Goal: Check status: Check status

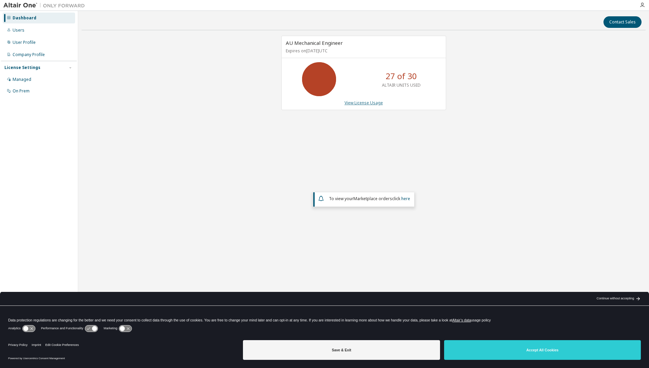
click at [365, 104] on link "View License Usage" at bounding box center [364, 103] width 38 height 6
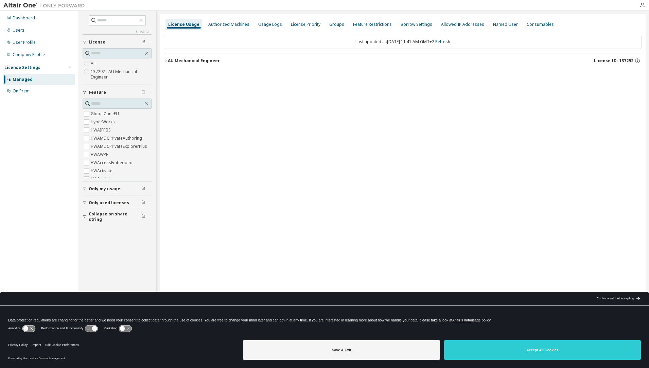
click at [170, 60] on div "AU Mechanical Engineer" at bounding box center [194, 60] width 52 height 5
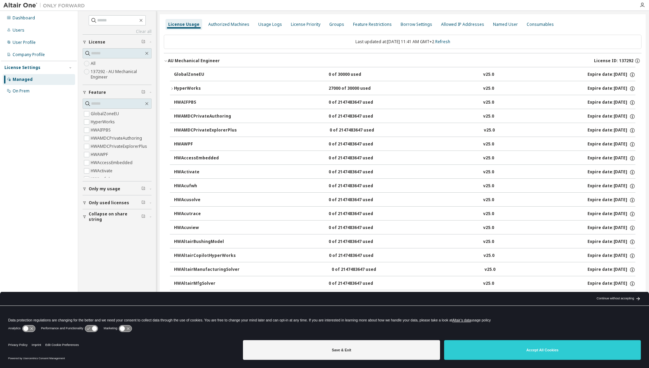
click at [201, 87] on div "HyperWorks" at bounding box center [204, 89] width 61 height 6
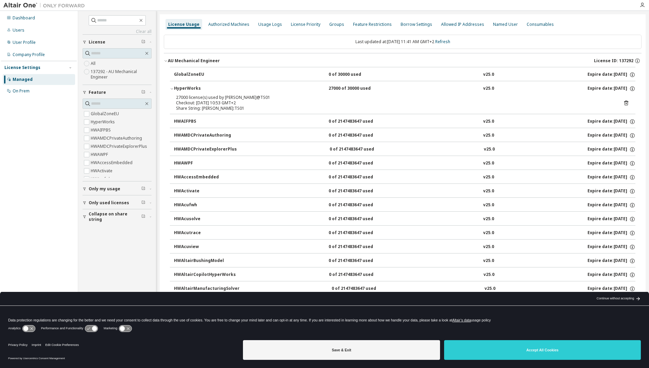
click at [624, 102] on icon at bounding box center [626, 103] width 4 height 5
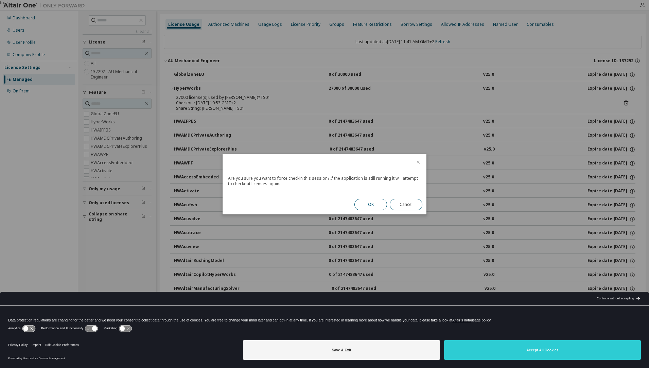
click at [377, 202] on button "OK" at bounding box center [370, 205] width 33 height 12
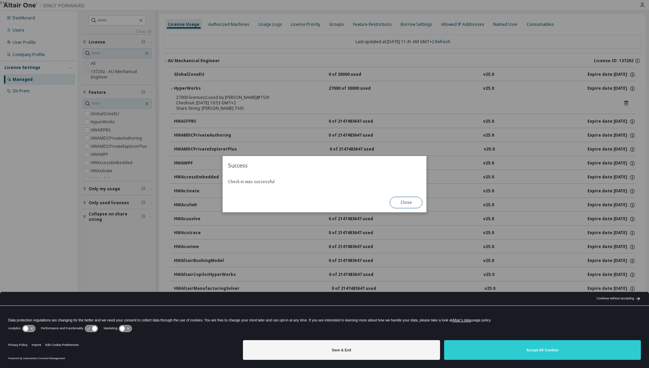
click at [400, 200] on button "Close" at bounding box center [406, 203] width 33 height 12
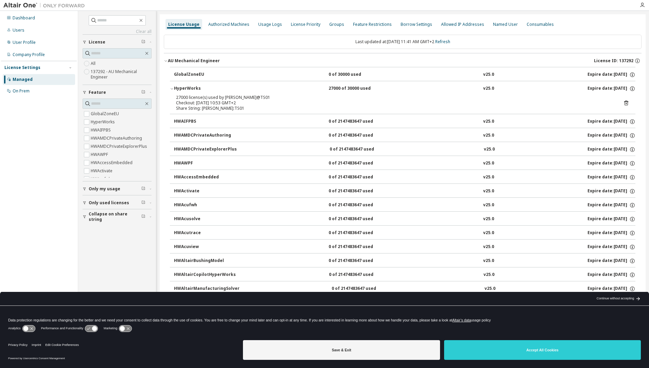
click at [190, 26] on div "License Usage" at bounding box center [183, 24] width 31 height 5
click at [222, 25] on div "Authorized Machines" at bounding box center [228, 24] width 41 height 5
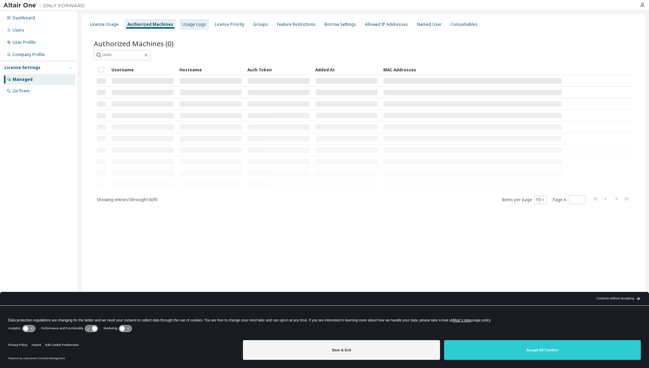
click at [183, 28] on div "Usage Logs" at bounding box center [193, 24] width 29 height 11
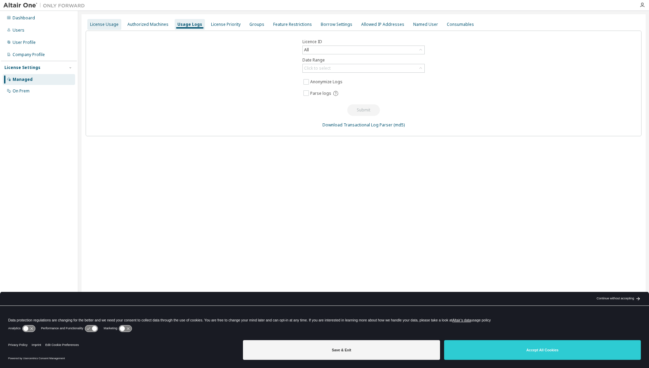
click at [107, 26] on div "License Usage" at bounding box center [104, 24] width 29 height 5
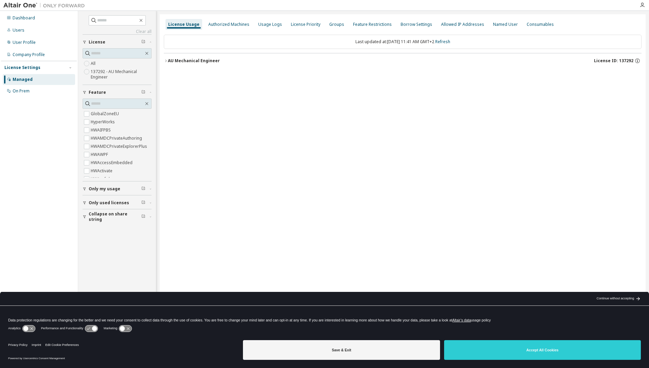
click at [204, 65] on button "AU Mechanical Engineer License ID: 137292" at bounding box center [403, 60] width 478 height 15
